Goal: Task Accomplishment & Management: Complete application form

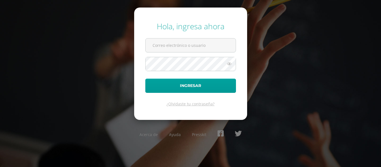
type input "[EMAIL_ADDRESS][DOMAIN_NAME]"
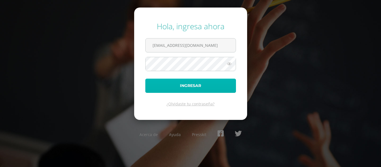
click at [200, 79] on button "Ingresar" at bounding box center [190, 86] width 91 height 14
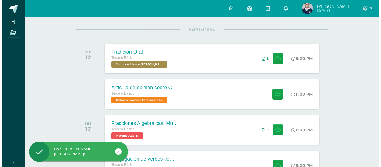
scroll to position [76, 0]
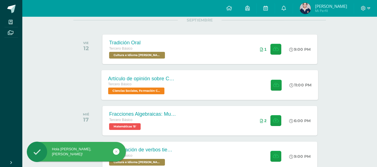
click at [236, 88] on div "Artículo de opinión sobre Conflicto Armado Interno Tercero Básico Ciencias Soci…" at bounding box center [210, 85] width 217 height 30
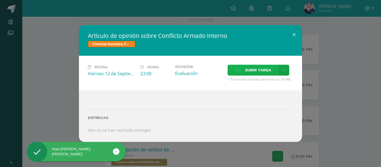
click at [244, 67] on label "Subir tarea" at bounding box center [253, 70] width 51 height 11
click at [0, 0] on input "Subir tarea" at bounding box center [0, 0] width 0 height 0
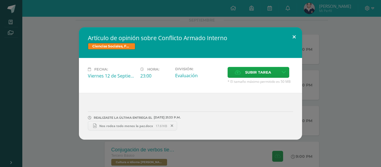
click at [298, 41] on button at bounding box center [294, 36] width 16 height 19
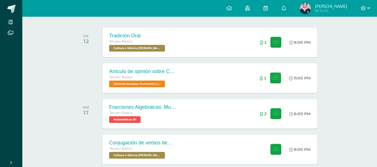
scroll to position [112, 0]
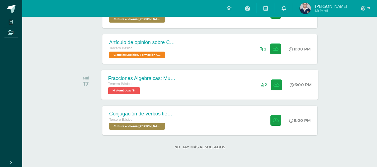
click at [243, 91] on div "Fracciones Algebraicas: Multiplicación y División Tercero Básico Matemáticas 'B…" at bounding box center [210, 85] width 217 height 30
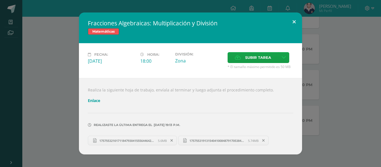
click at [296, 20] on button at bounding box center [294, 22] width 16 height 19
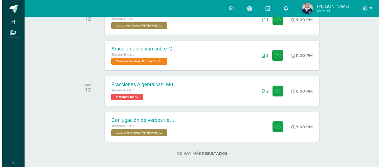
scroll to position [100, 0]
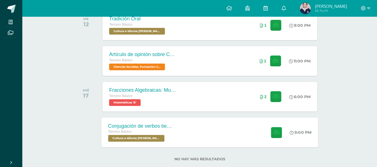
click at [230, 122] on div "Conjugación de verbos tiempo pasado en kaqchikel Tercero Básico Cultura e Idiom…" at bounding box center [210, 132] width 217 height 30
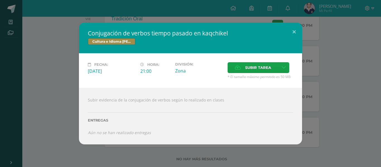
click at [347, 86] on div "Conjugación de verbos tiempo pasado en kaqchikel Cultura e Idioma Maya Garífuna…" at bounding box center [190, 84] width 377 height 122
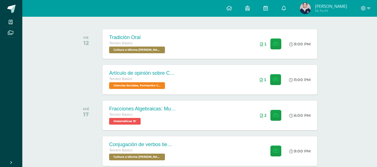
scroll to position [112, 0]
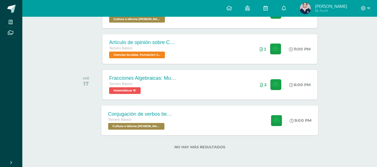
click at [252, 122] on div "Conjugación de verbos tiempo pasado en kaqchikel Tercero Básico Cultura e Idiom…" at bounding box center [210, 120] width 217 height 30
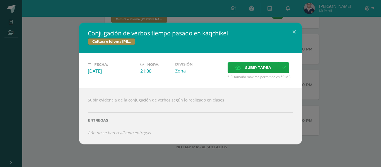
click at [354, 55] on div "Conjugación de verbos tiempo pasado en kaqchikel Cultura e Idioma Maya Garífuna…" at bounding box center [190, 84] width 377 height 122
